Goal: Transaction & Acquisition: Purchase product/service

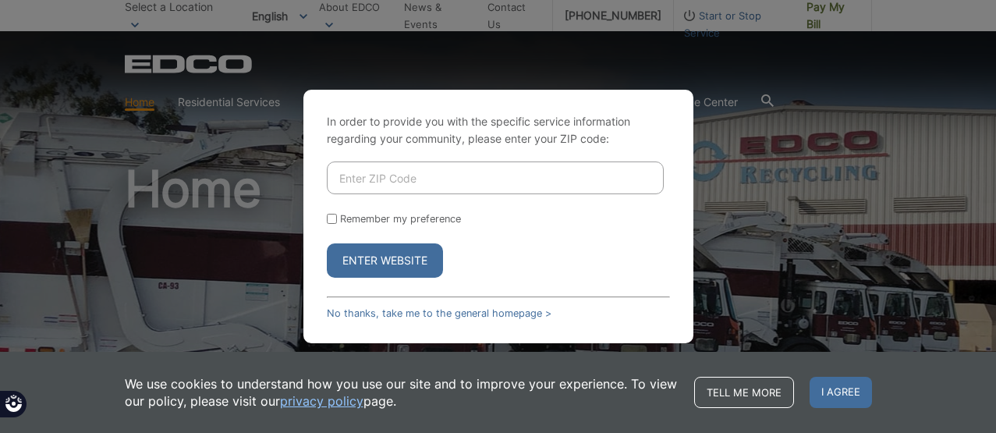
click at [413, 168] on input "Enter ZIP Code" at bounding box center [495, 177] width 337 height 33
type input "92024"
click at [324, 217] on div "In order to provide you with the specific service information regarding your co…" at bounding box center [498, 216] width 390 height 253
click at [331, 219] on input "Remember my preference" at bounding box center [332, 219] width 10 height 10
checkbox input "true"
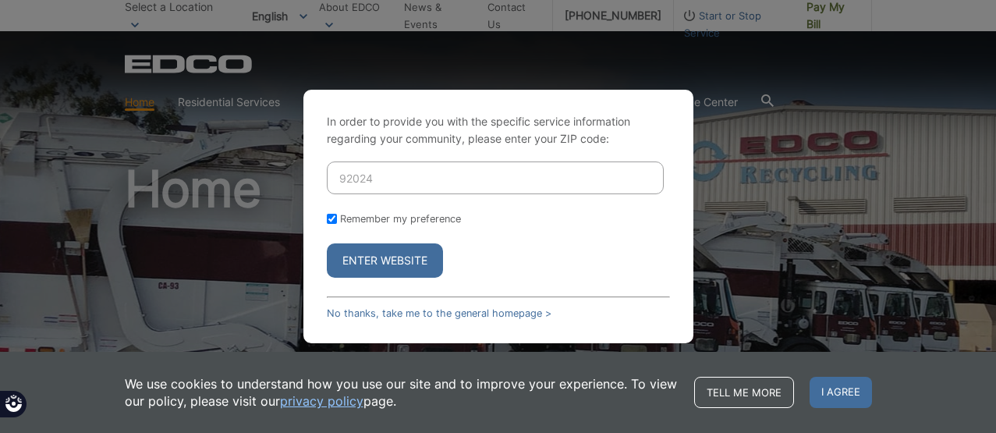
click at [349, 241] on form "92024 Remember my preference Enter Website" at bounding box center [498, 219] width 343 height 116
click at [354, 261] on button "Enter Website" at bounding box center [385, 260] width 116 height 34
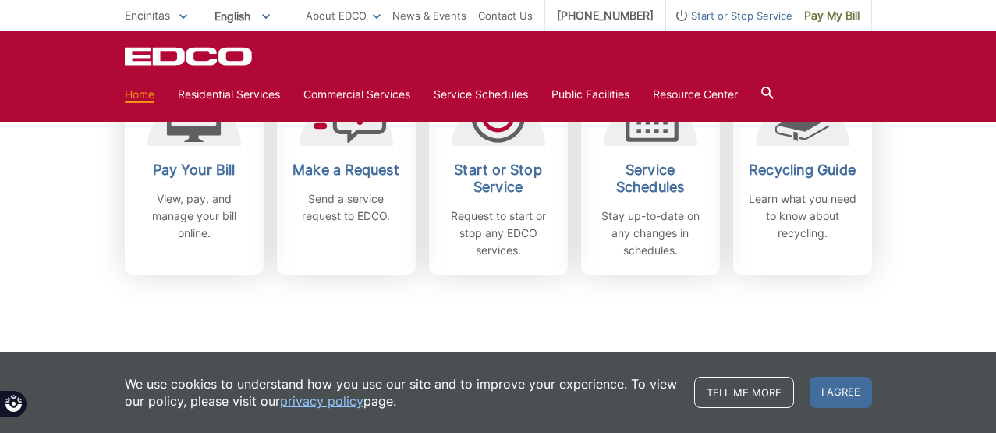
scroll to position [508, 0]
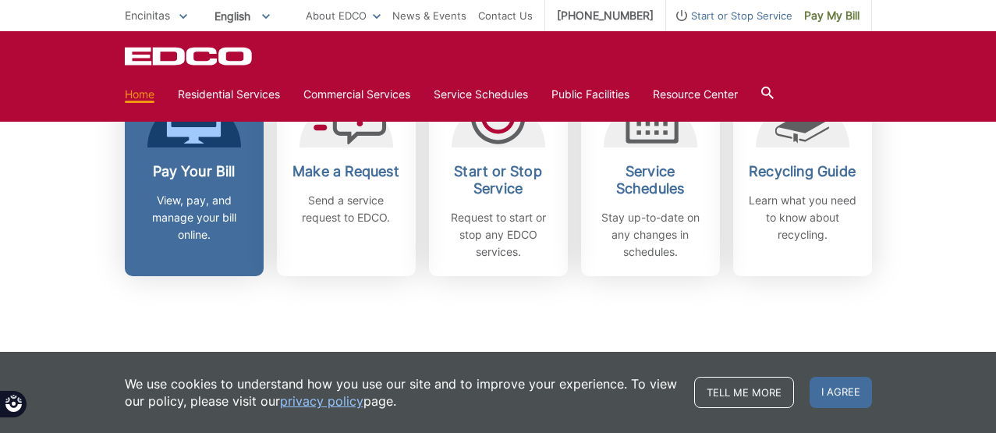
click at [188, 169] on h2 "Pay Your Bill" at bounding box center [193, 171] width 115 height 17
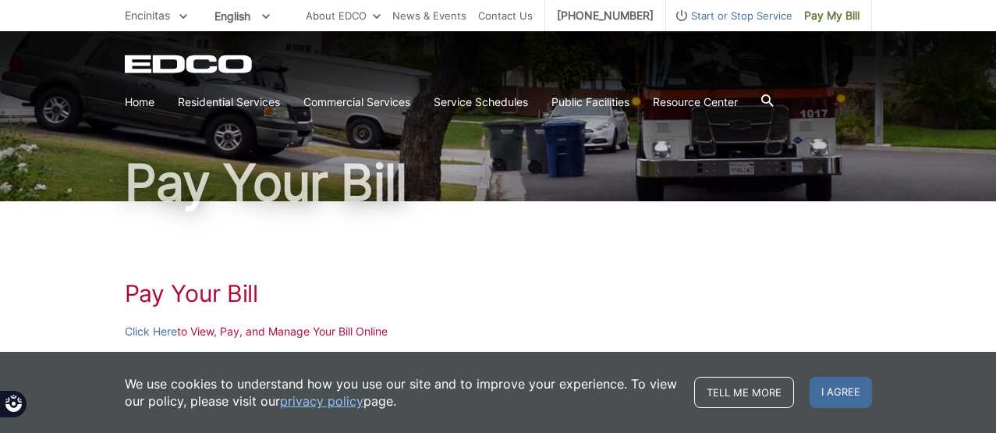
scroll to position [94, 0]
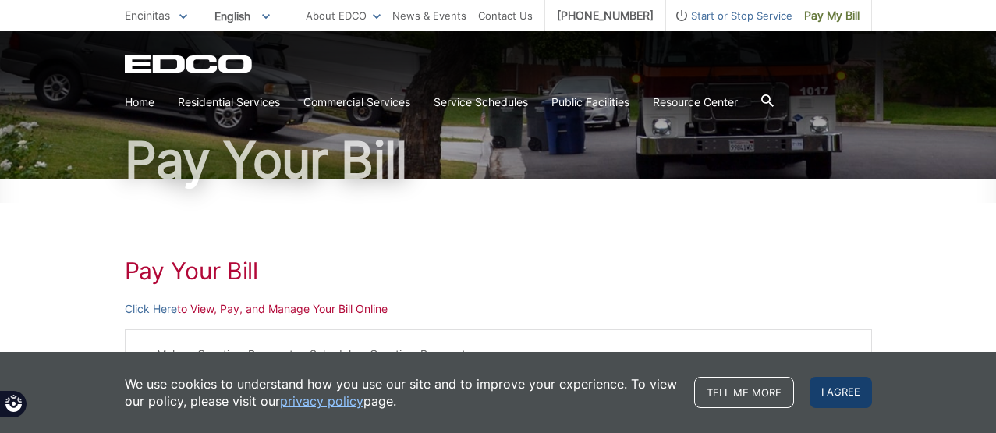
click at [848, 389] on span "I agree" at bounding box center [841, 392] width 62 height 31
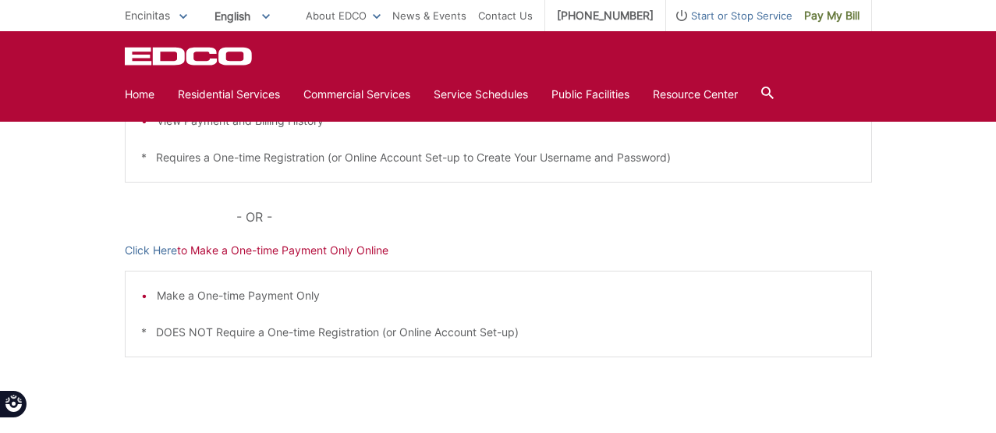
scroll to position [420, 0]
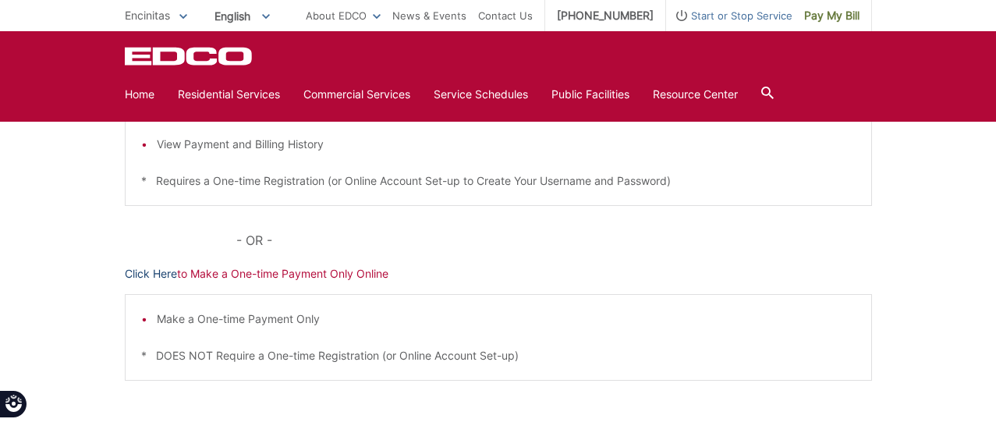
click at [138, 271] on link "Click Here" at bounding box center [151, 273] width 52 height 17
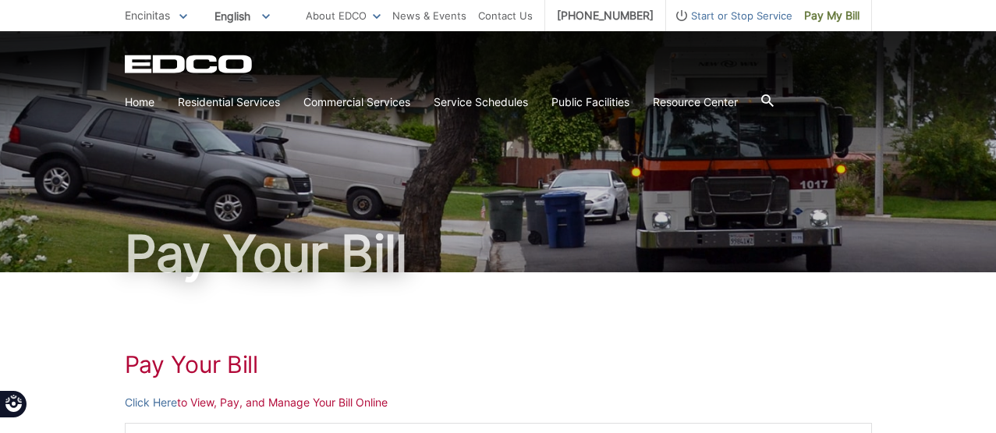
scroll to position [0, 0]
